Goal: Book appointment/travel/reservation

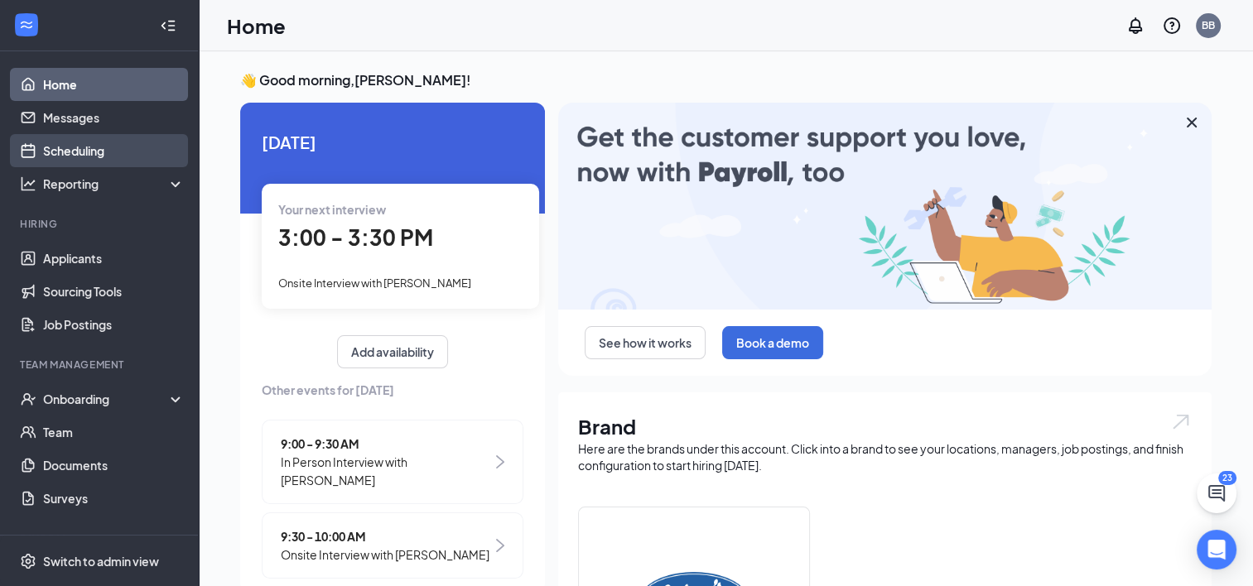
click at [97, 145] on link "Scheduling" at bounding box center [114, 150] width 142 height 33
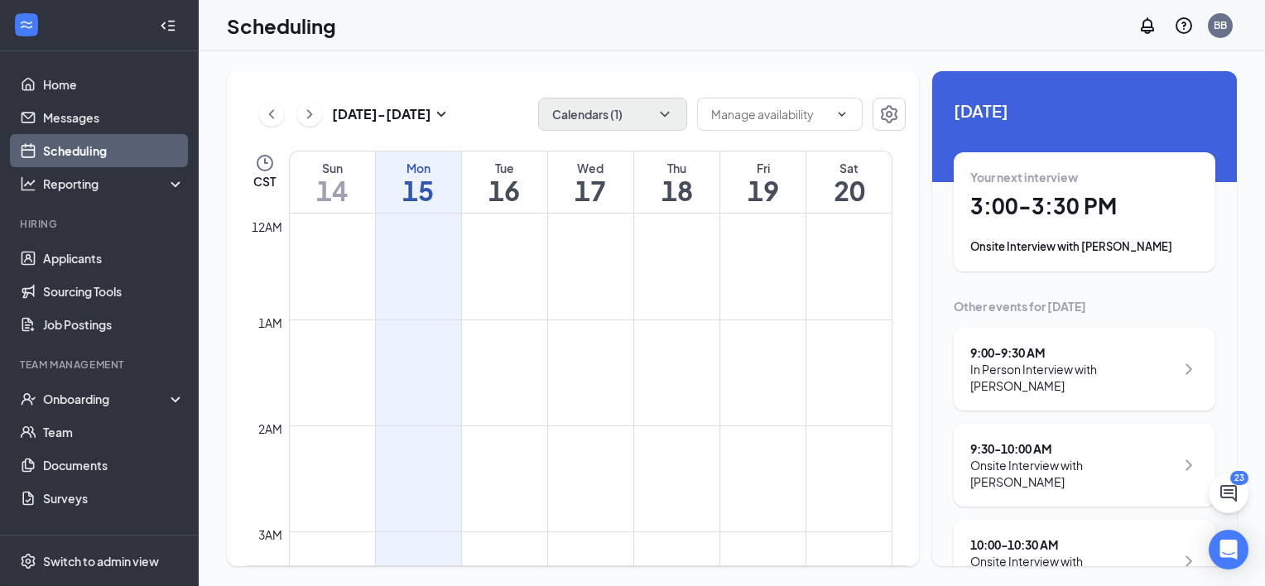
scroll to position [814, 0]
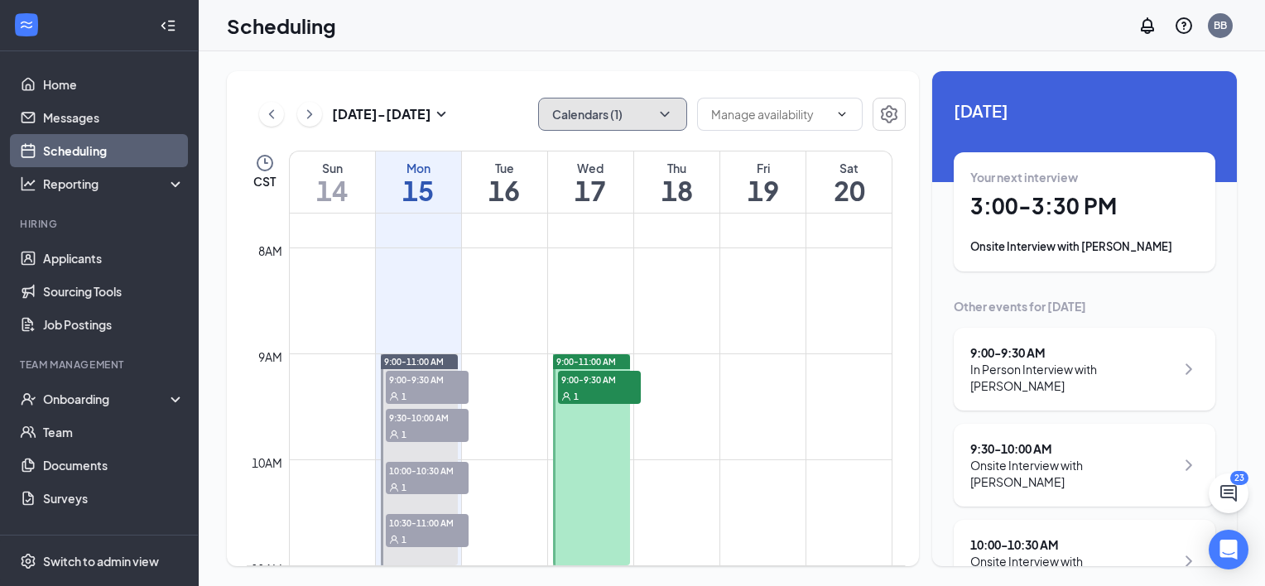
click at [666, 112] on icon "ChevronDown" at bounding box center [665, 114] width 17 height 17
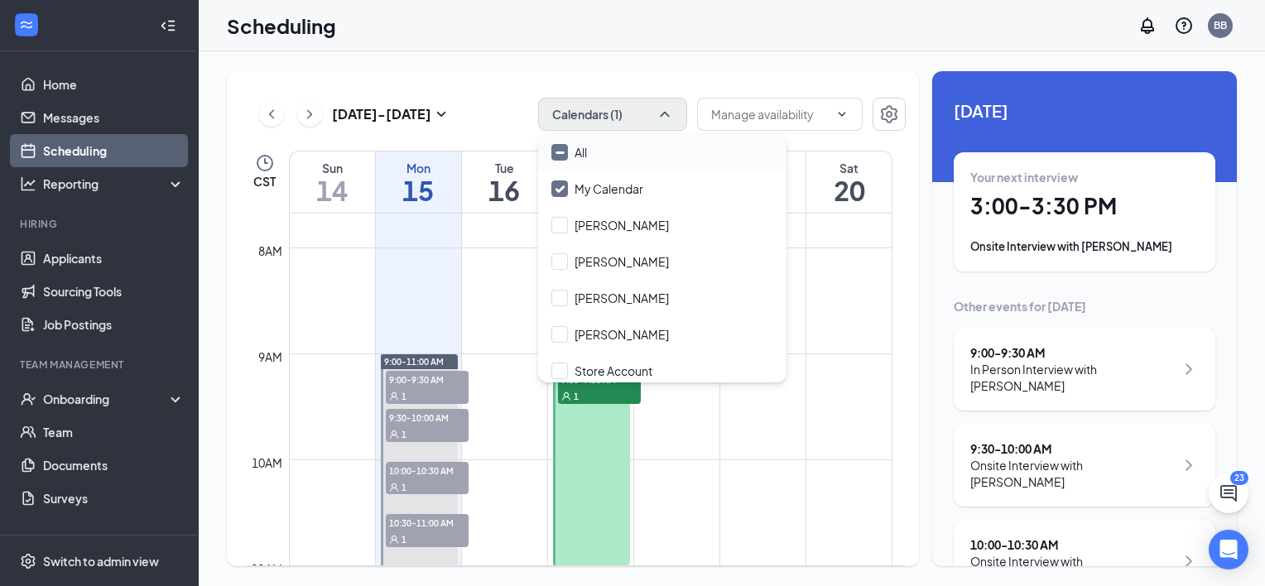
click at [557, 151] on input "All" at bounding box center [569, 152] width 36 height 17
checkbox input "true"
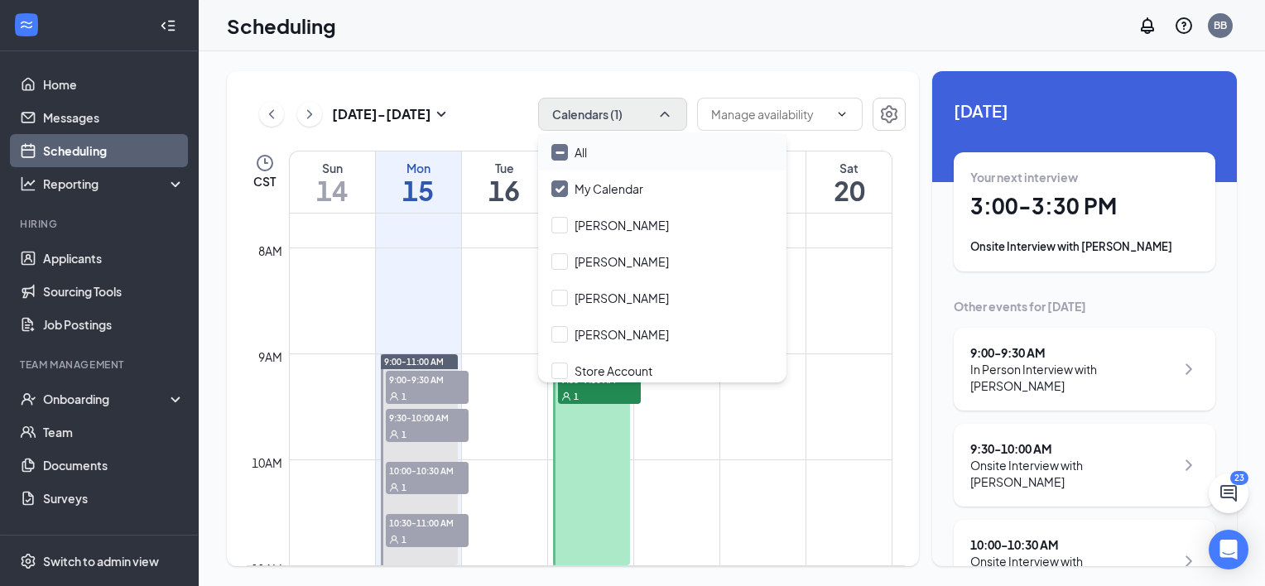
checkbox input "true"
click at [521, 121] on div "[DATE] - [DATE] All calendars" at bounding box center [576, 114] width 659 height 33
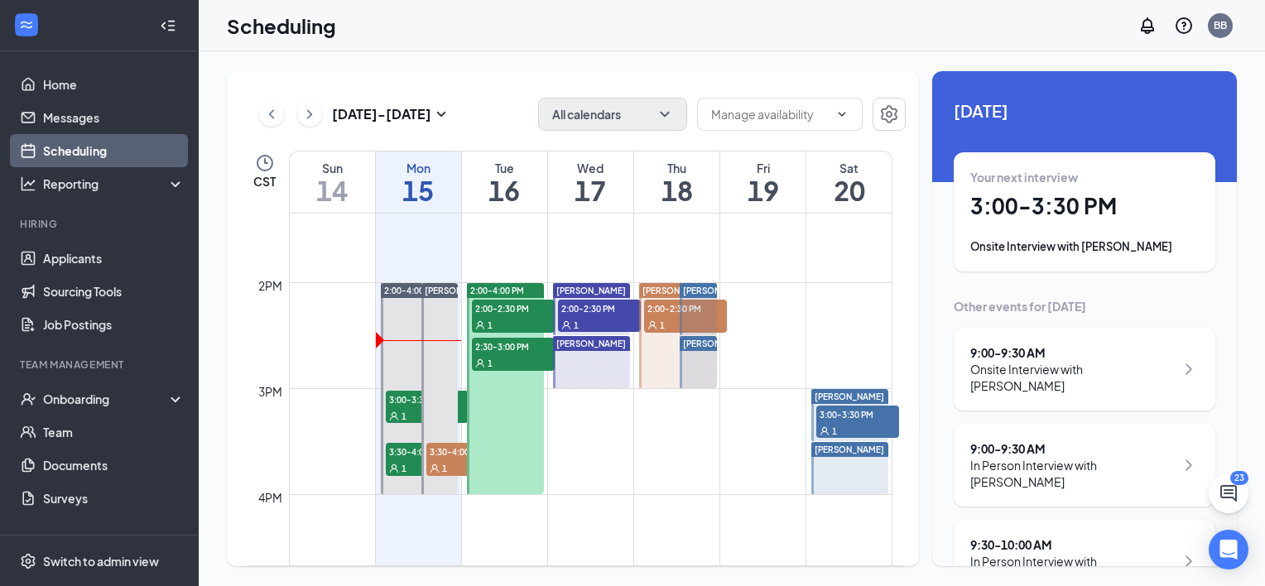
scroll to position [1464, 0]
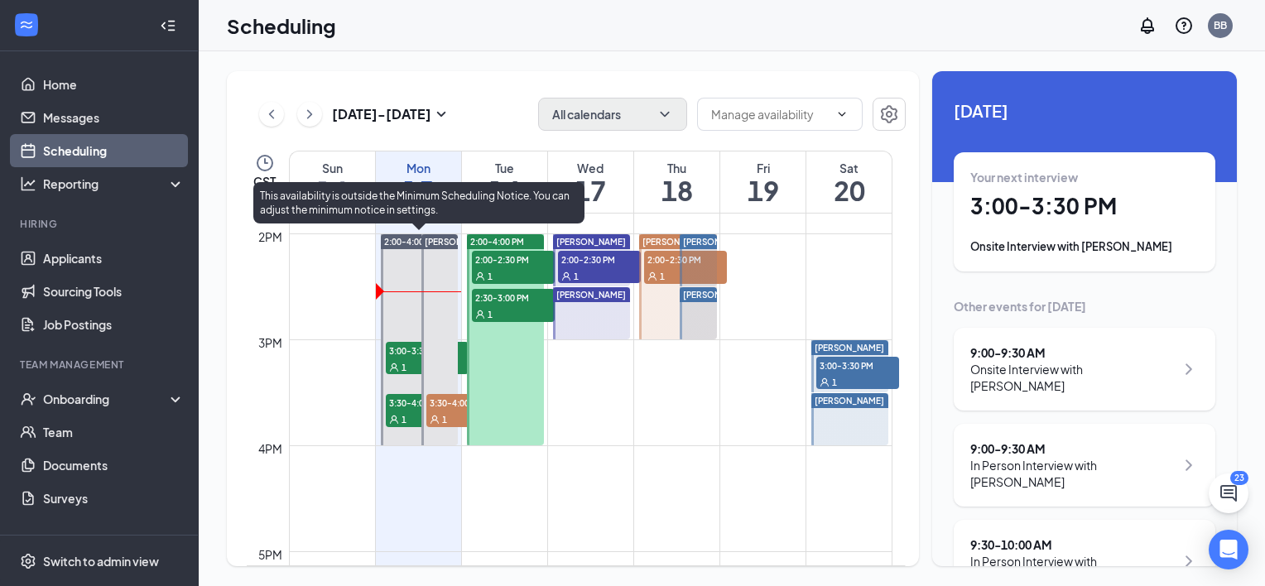
click at [404, 347] on span "3:00-3:30 PM" at bounding box center [427, 350] width 83 height 17
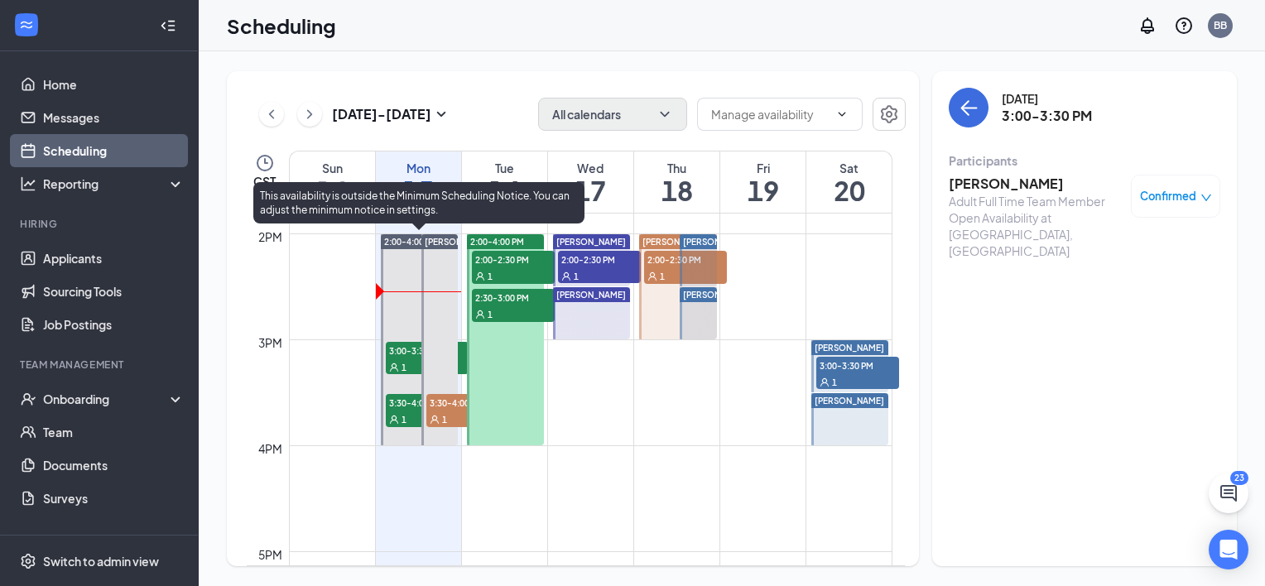
click at [401, 402] on span "3:30-4:00 PM" at bounding box center [427, 402] width 83 height 17
click at [404, 349] on span "3:00-3:30 PM" at bounding box center [427, 350] width 83 height 17
